Goal: Find specific page/section: Find specific page/section

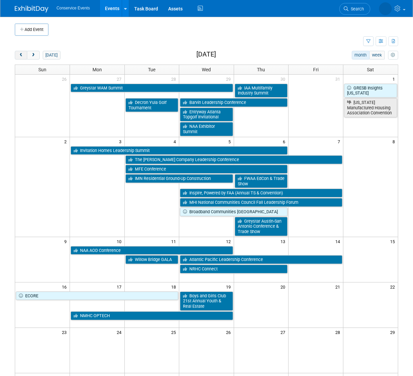
click at [23, 57] on span "prev" at bounding box center [20, 55] width 5 height 4
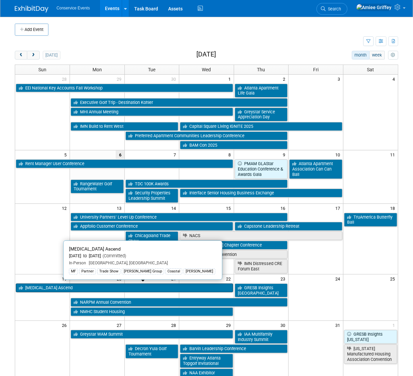
click at [50, 286] on link "[MEDICAL_DATA] Ascend" at bounding box center [124, 287] width 217 height 9
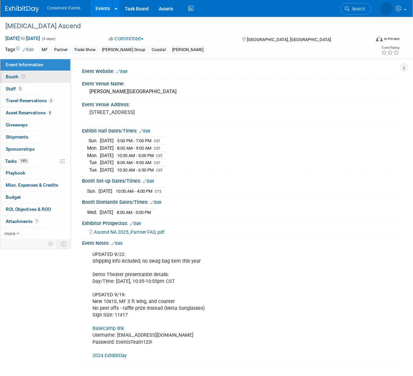
click at [27, 75] on link "Booth" at bounding box center [35, 77] width 70 height 12
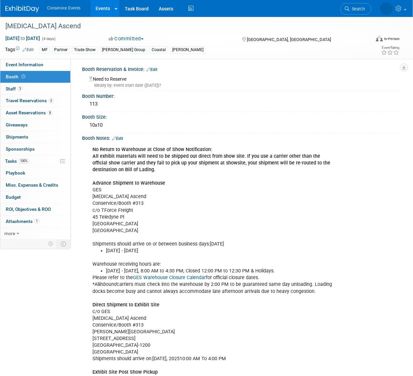
scroll to position [2, 0]
